Goal: Information Seeking & Learning: Learn about a topic

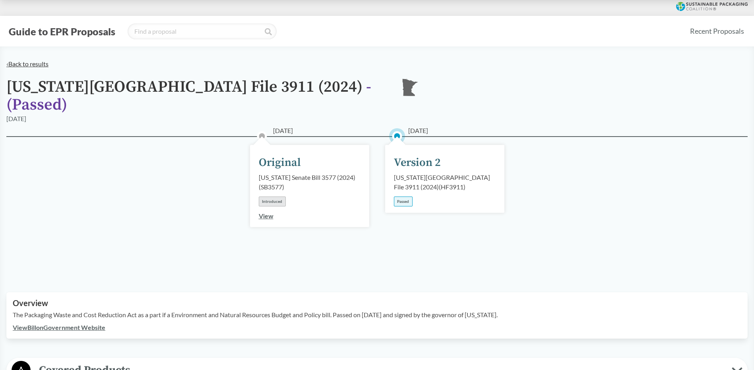
click at [42, 64] on link "‹ Back to results" at bounding box center [27, 64] width 42 height 8
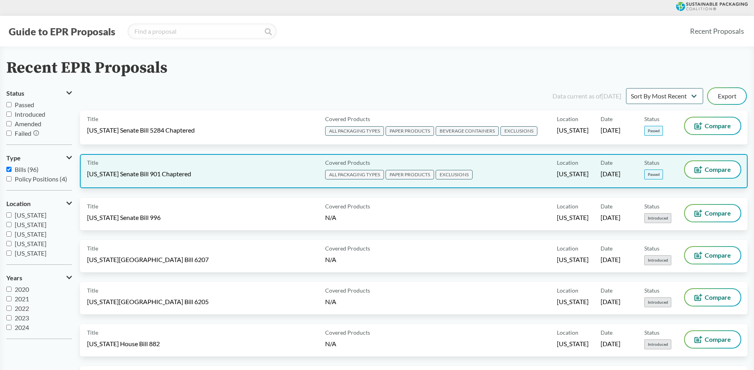
click at [142, 169] on div "Title [US_STATE] Senate Bill 901 Chaptered" at bounding box center [204, 171] width 235 height 20
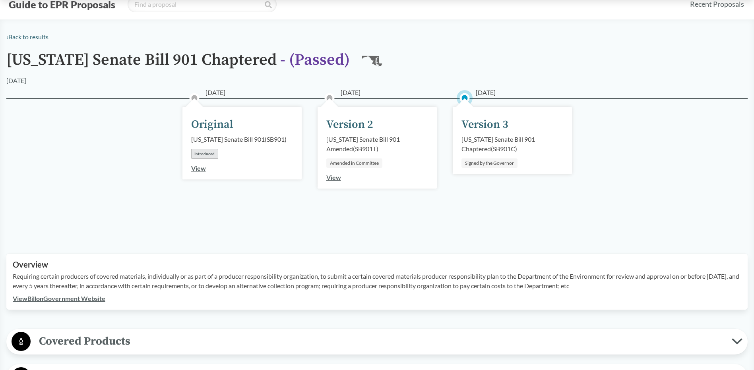
scroll to position [40, 0]
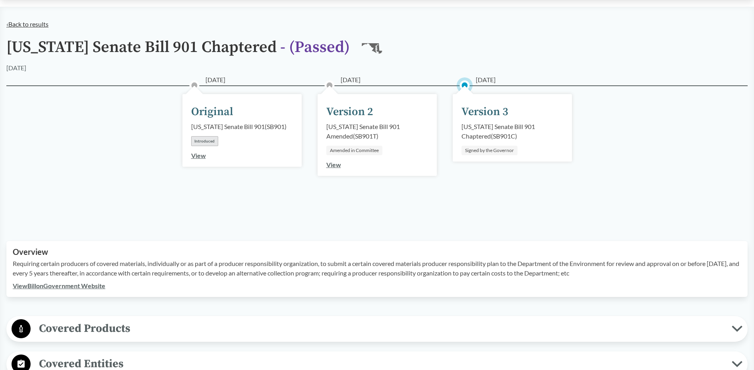
click at [26, 23] on link "‹ Back to results" at bounding box center [27, 24] width 42 height 8
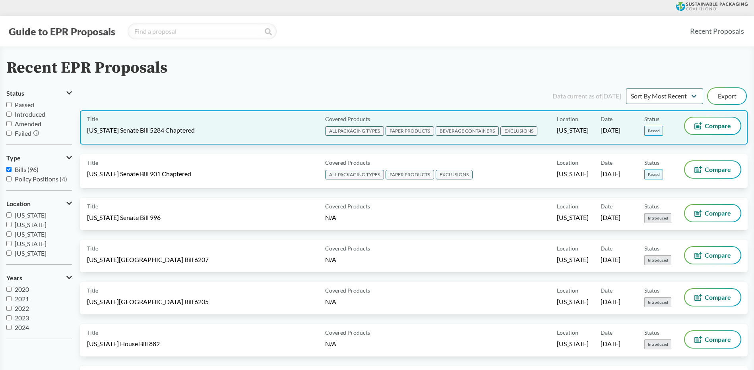
click at [142, 128] on span "[US_STATE] Senate Bill 5284 Chaptered" at bounding box center [141, 130] width 108 height 9
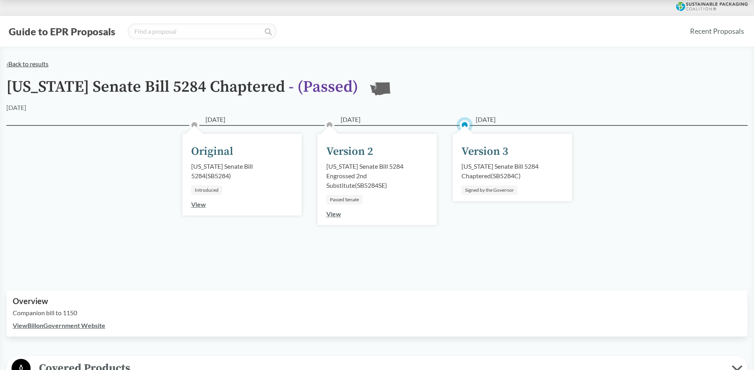
click at [27, 65] on link "‹ Back to results" at bounding box center [27, 64] width 42 height 8
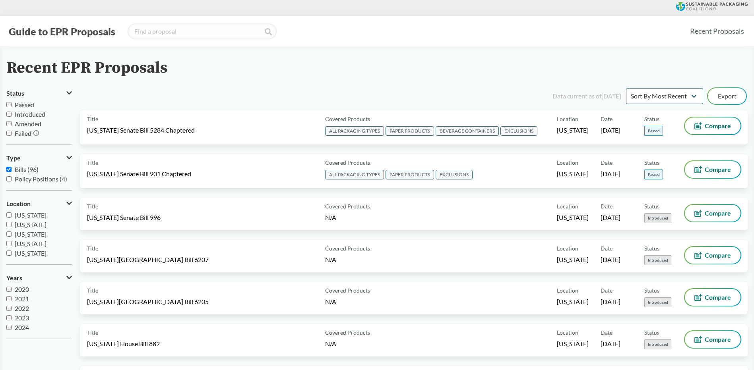
click at [708, 4] on icon at bounding box center [717, 6] width 62 height 8
